Goal: Task Accomplishment & Management: Manage account settings

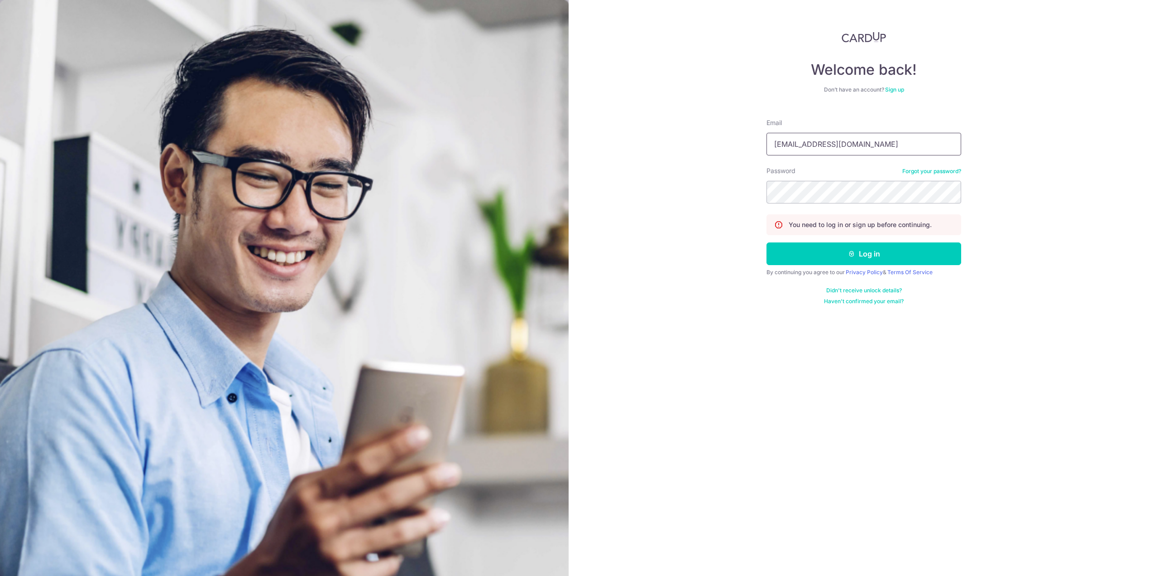
click at [828, 138] on input "[EMAIL_ADDRESS][DOMAIN_NAME]" at bounding box center [864, 144] width 195 height 23
type input "[EMAIL_ADDRESS][DOMAIN_NAME]"
click at [796, 259] on button "Log in" at bounding box center [864, 253] width 195 height 23
